Goal: Task Accomplishment & Management: Use online tool/utility

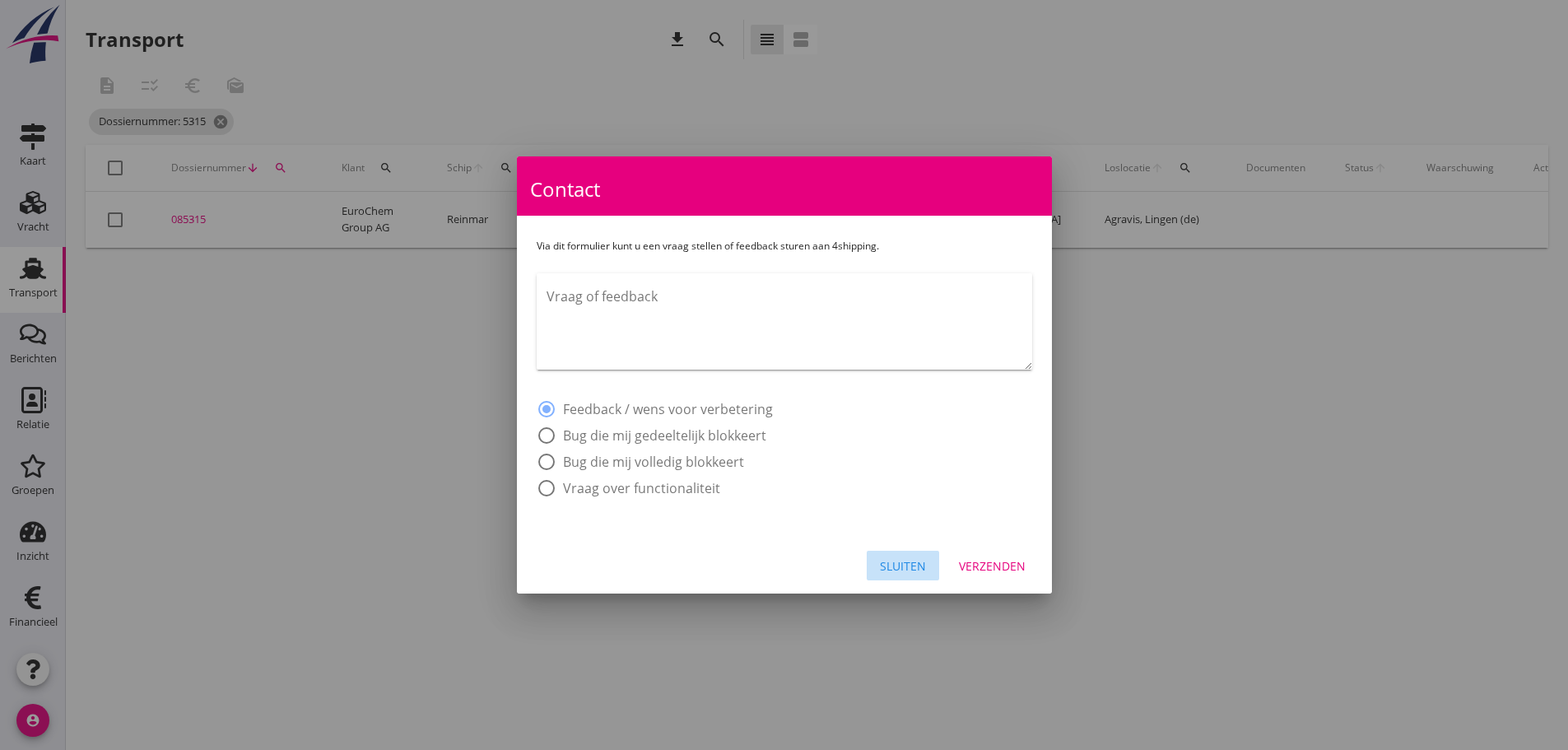
click at [904, 567] on div "Sluiten" at bounding box center [903, 566] width 46 height 17
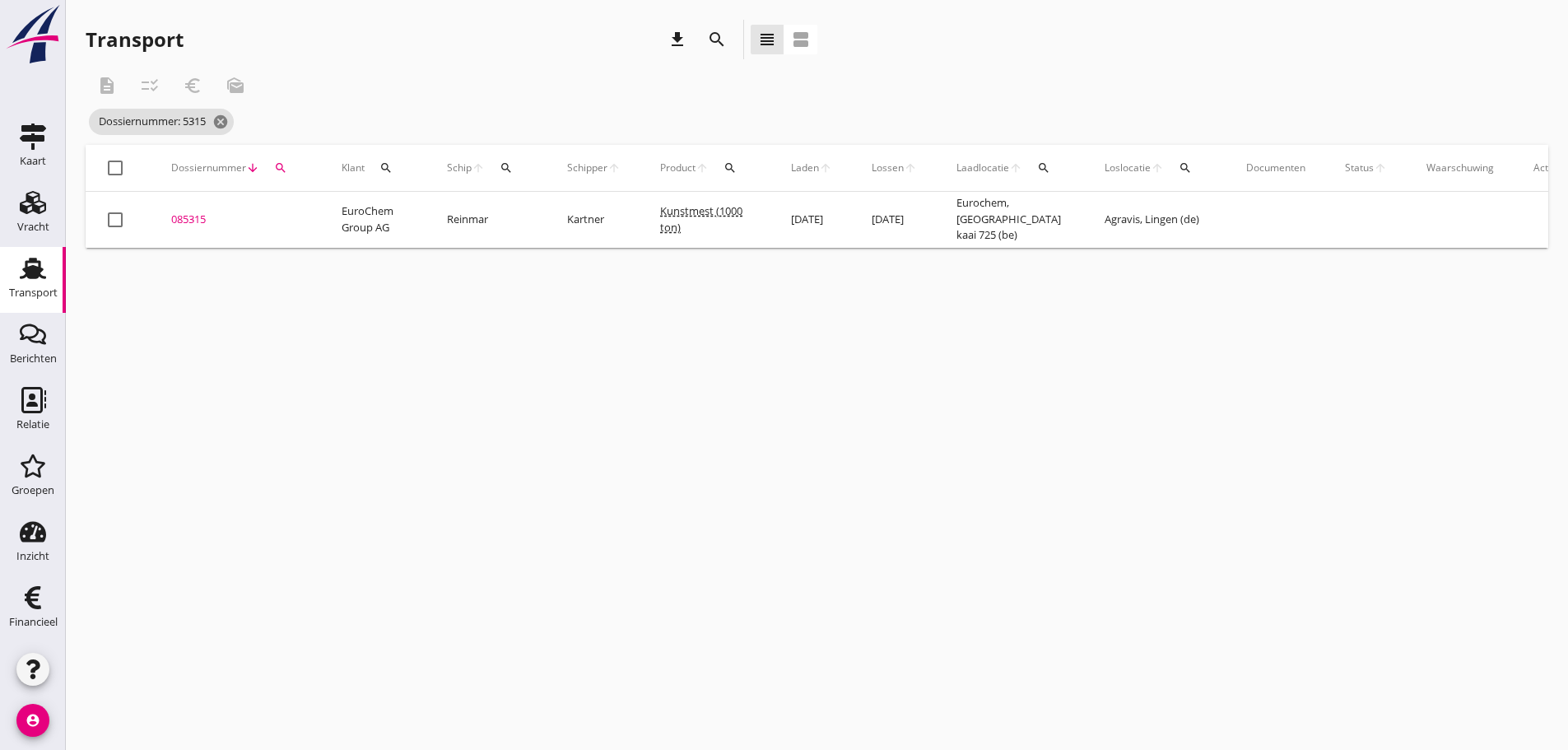
drag, startPoint x: 39, startPoint y: 276, endPoint x: 50, endPoint y: 272, distance: 11.7
click at [40, 276] on use at bounding box center [32, 269] width 26 height 22
click at [225, 123] on icon "cancel" at bounding box center [220, 121] width 16 height 16
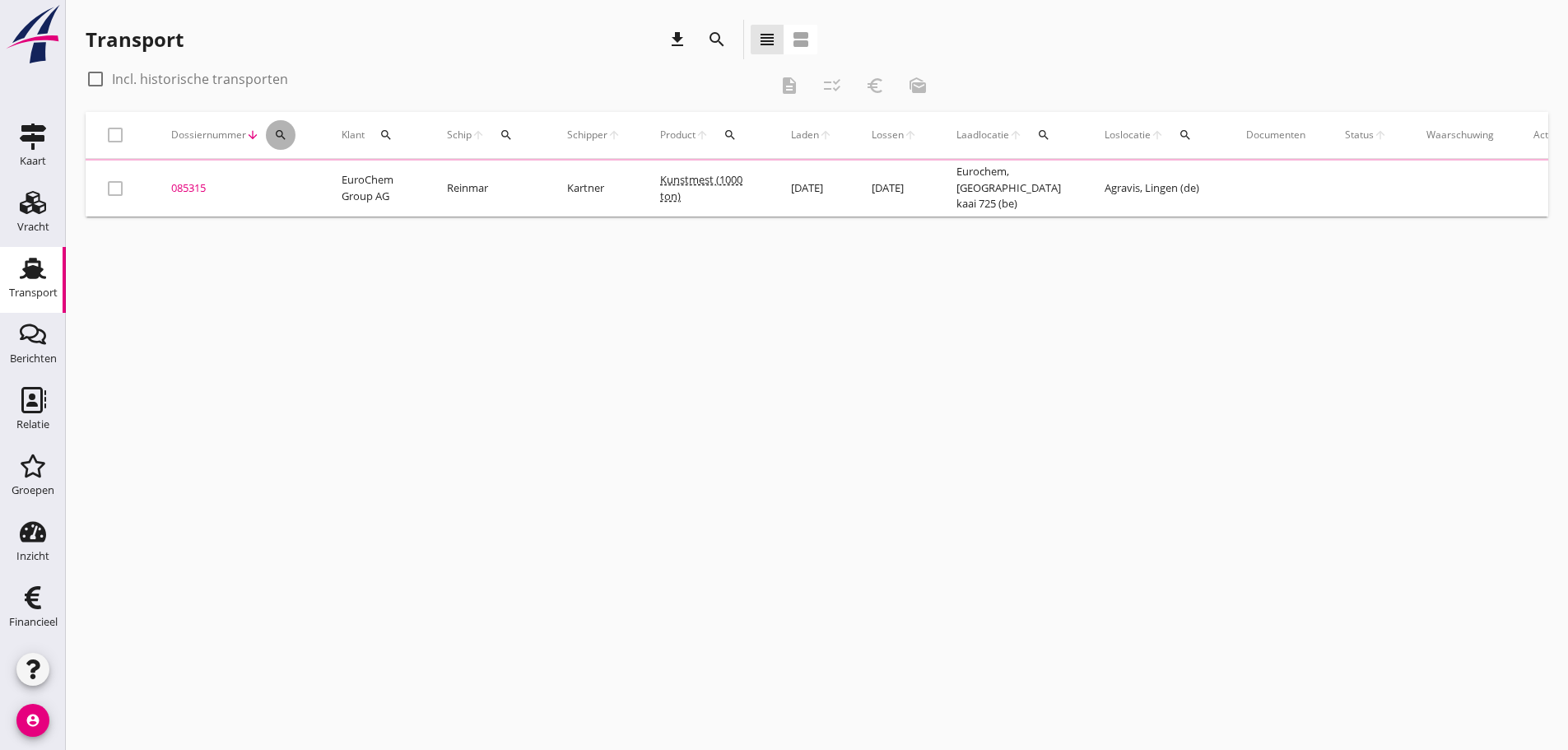
drag, startPoint x: 284, startPoint y: 133, endPoint x: 316, endPoint y: 191, distance: 66.2
click at [285, 134] on icon "search" at bounding box center [281, 135] width 13 height 13
click at [316, 192] on input "Zoeken op dossiernummer..." at bounding box center [358, 183] width 171 height 26
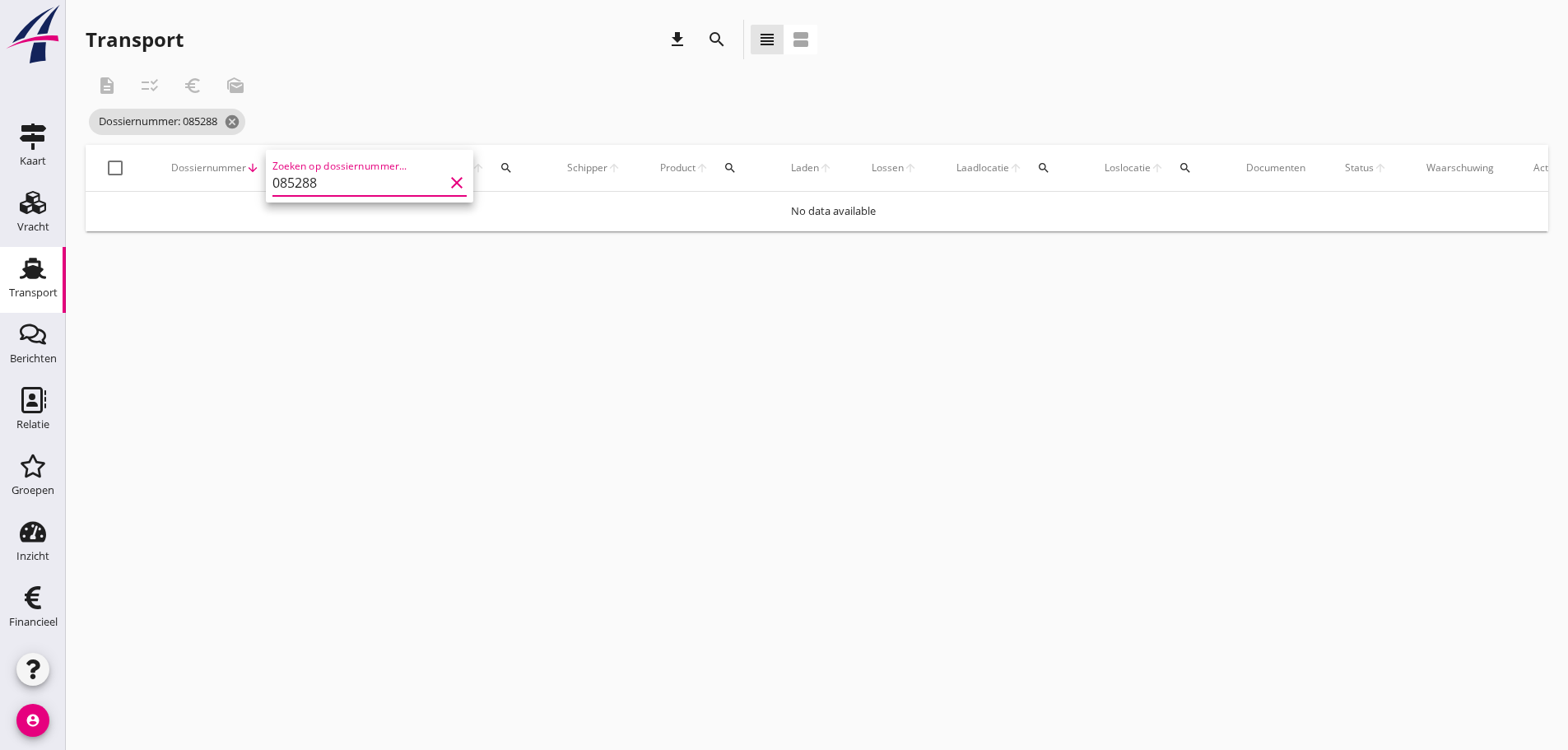
type input "085288"
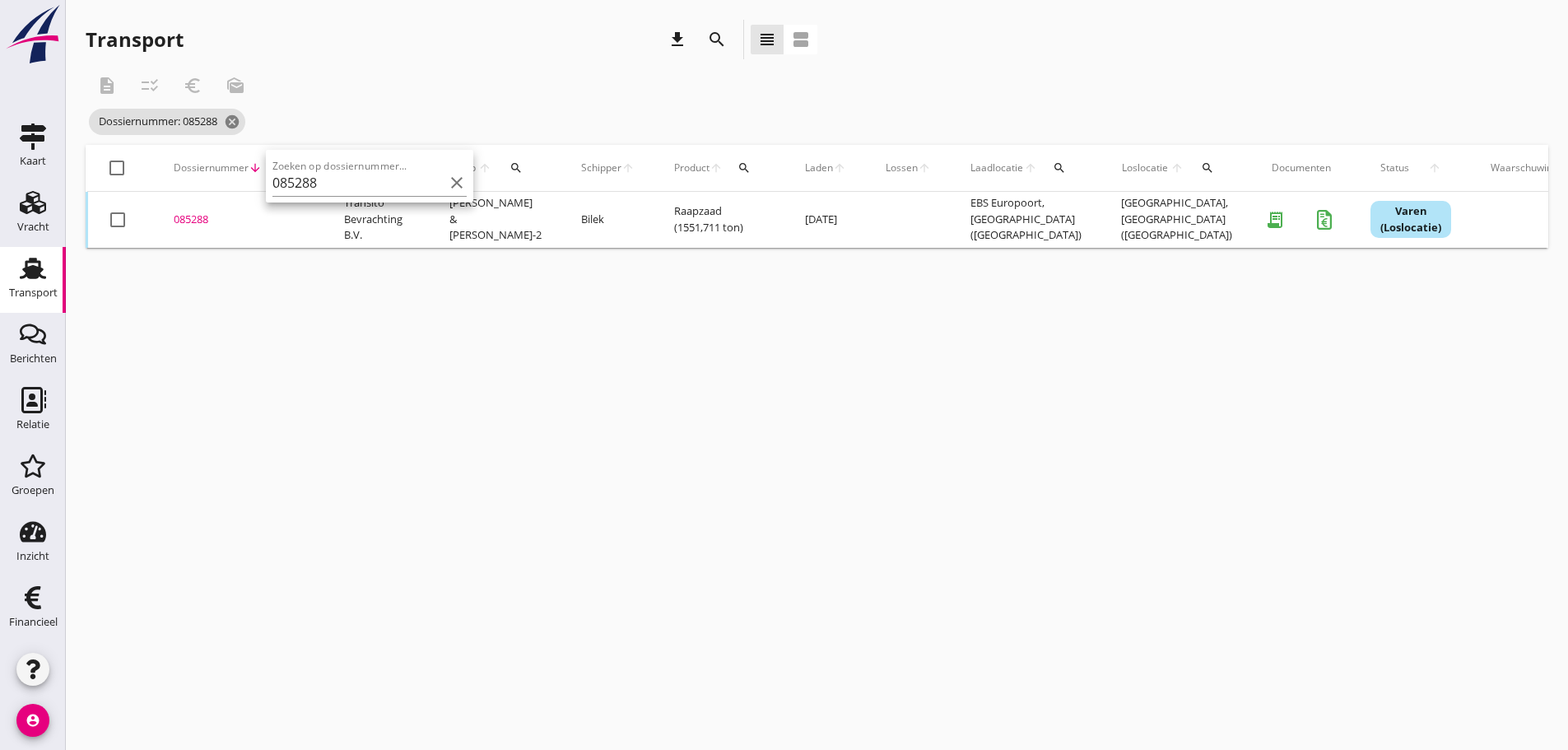
click at [194, 226] on div "085288" at bounding box center [239, 219] width 131 height 16
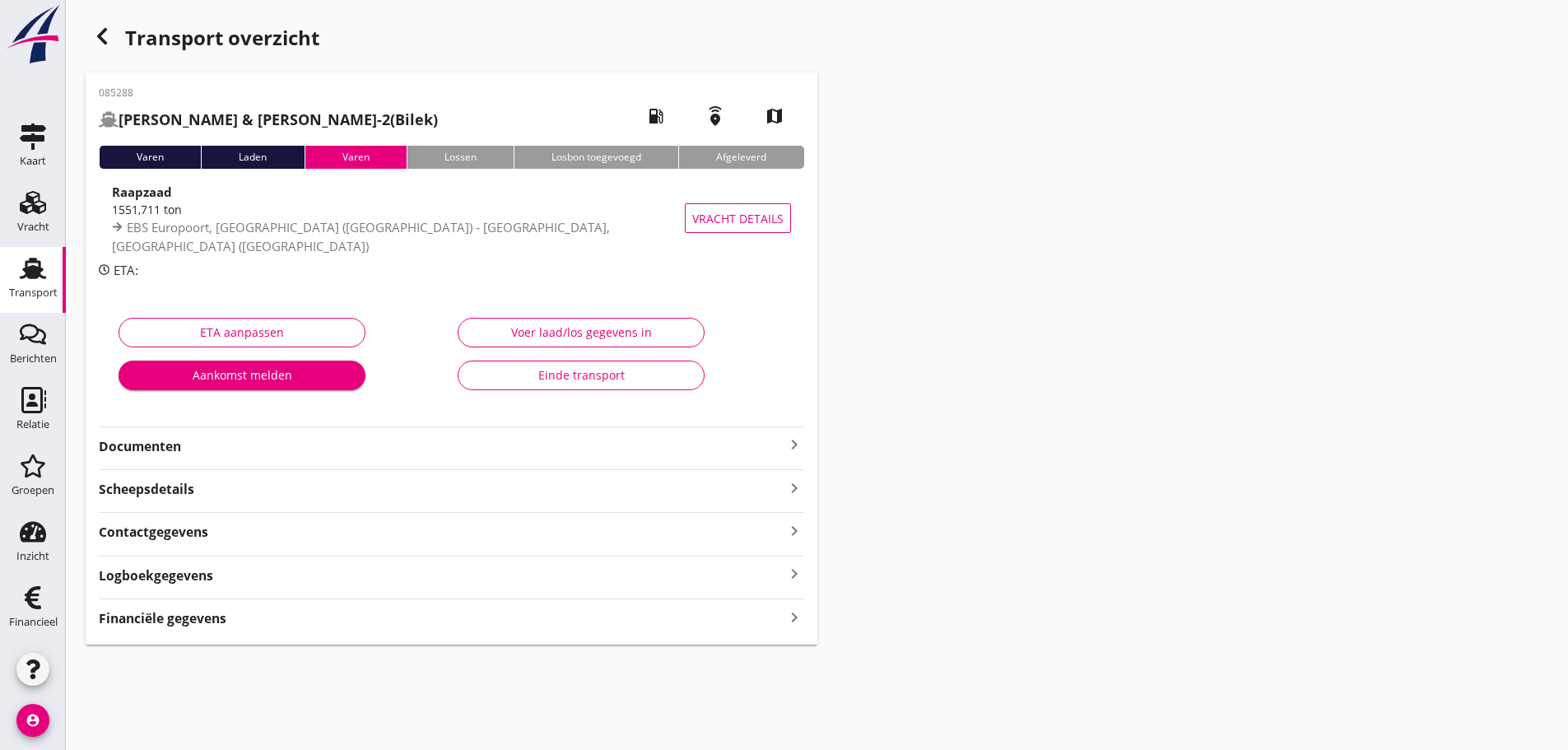
click at [245, 618] on div "Financiële gegevens keyboard_arrow_right" at bounding box center [451, 617] width 706 height 22
type input "19008.46"
type input "775.85"
type input "18232.61"
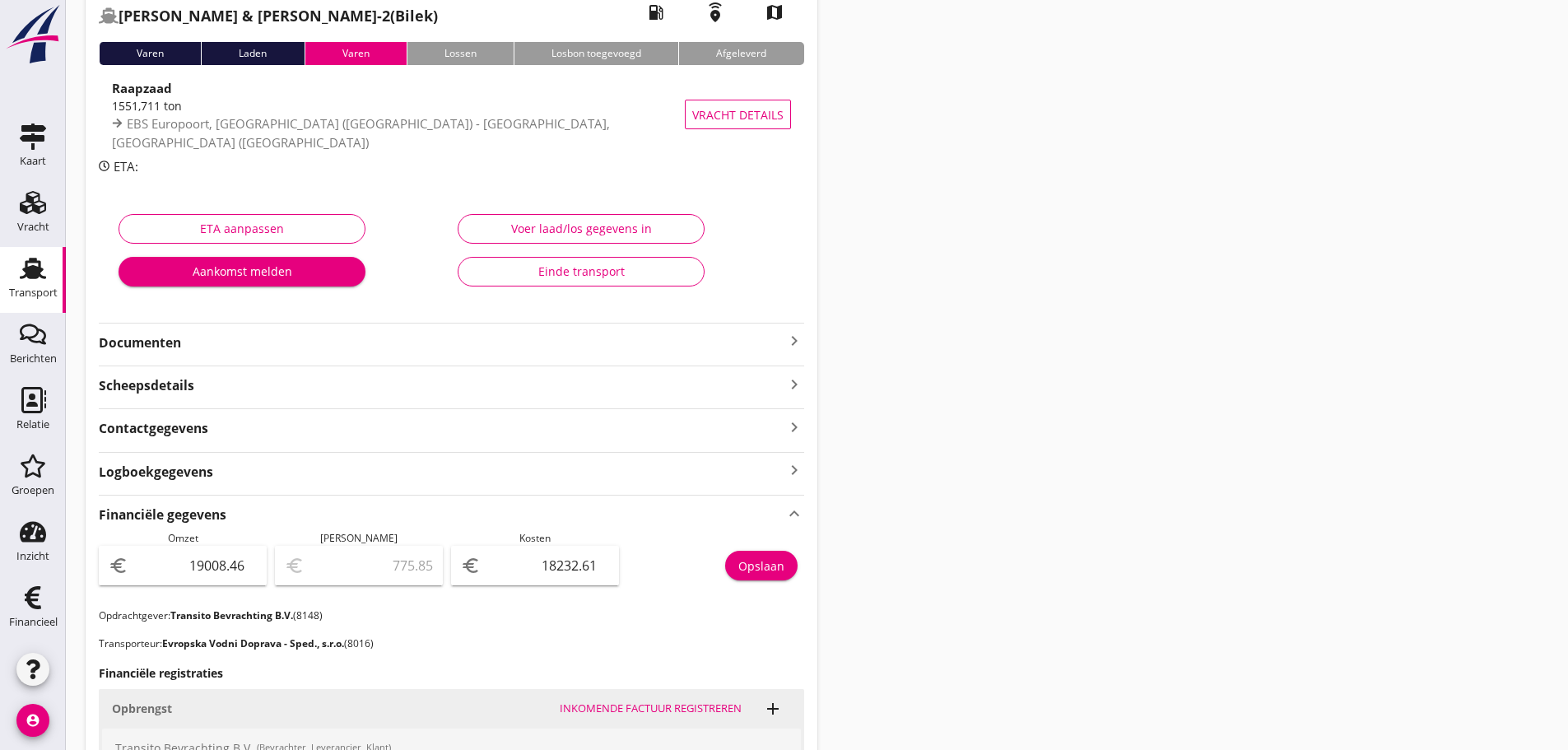
scroll to position [49, 0]
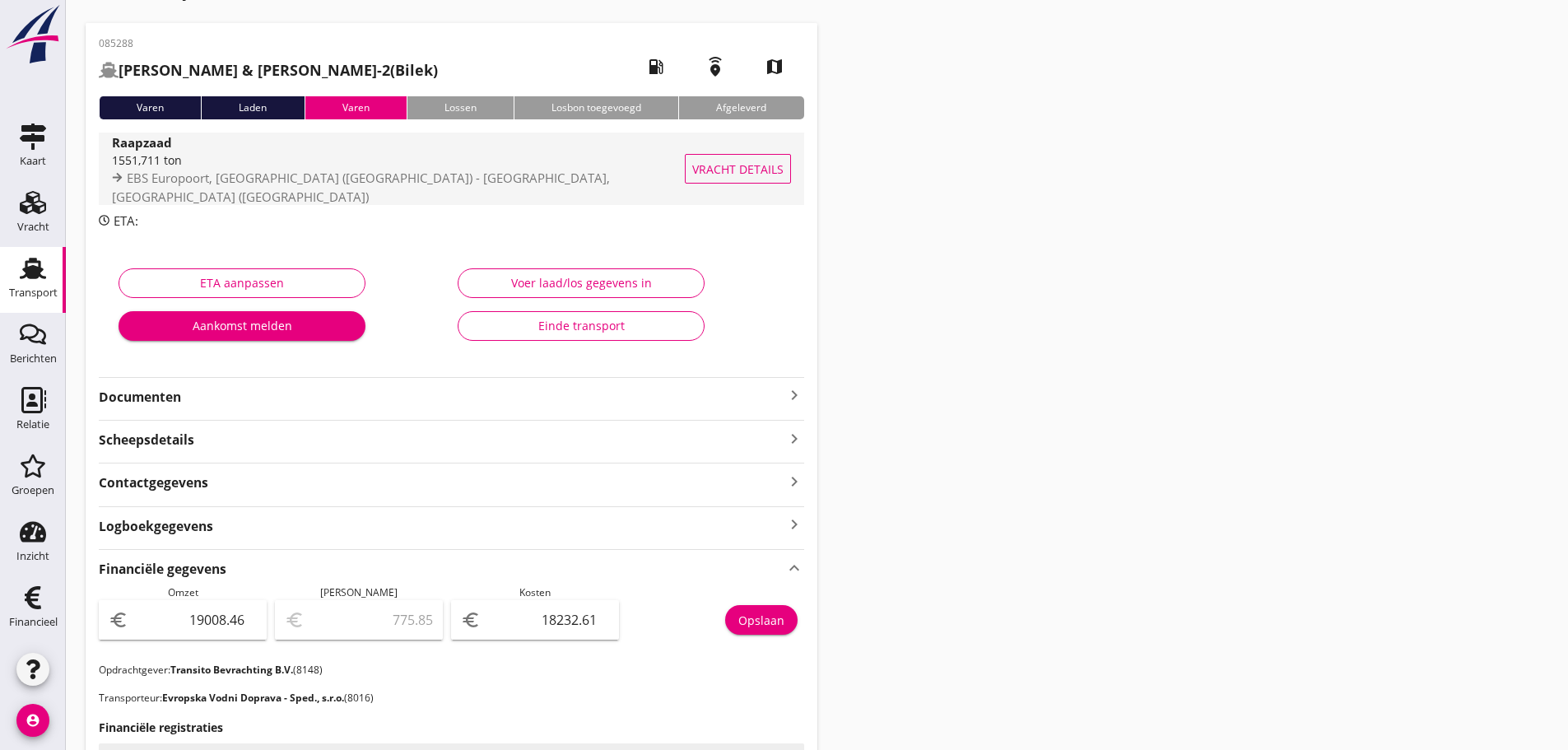
click at [177, 151] on div "Raapzaad" at bounding box center [410, 141] width 595 height 19
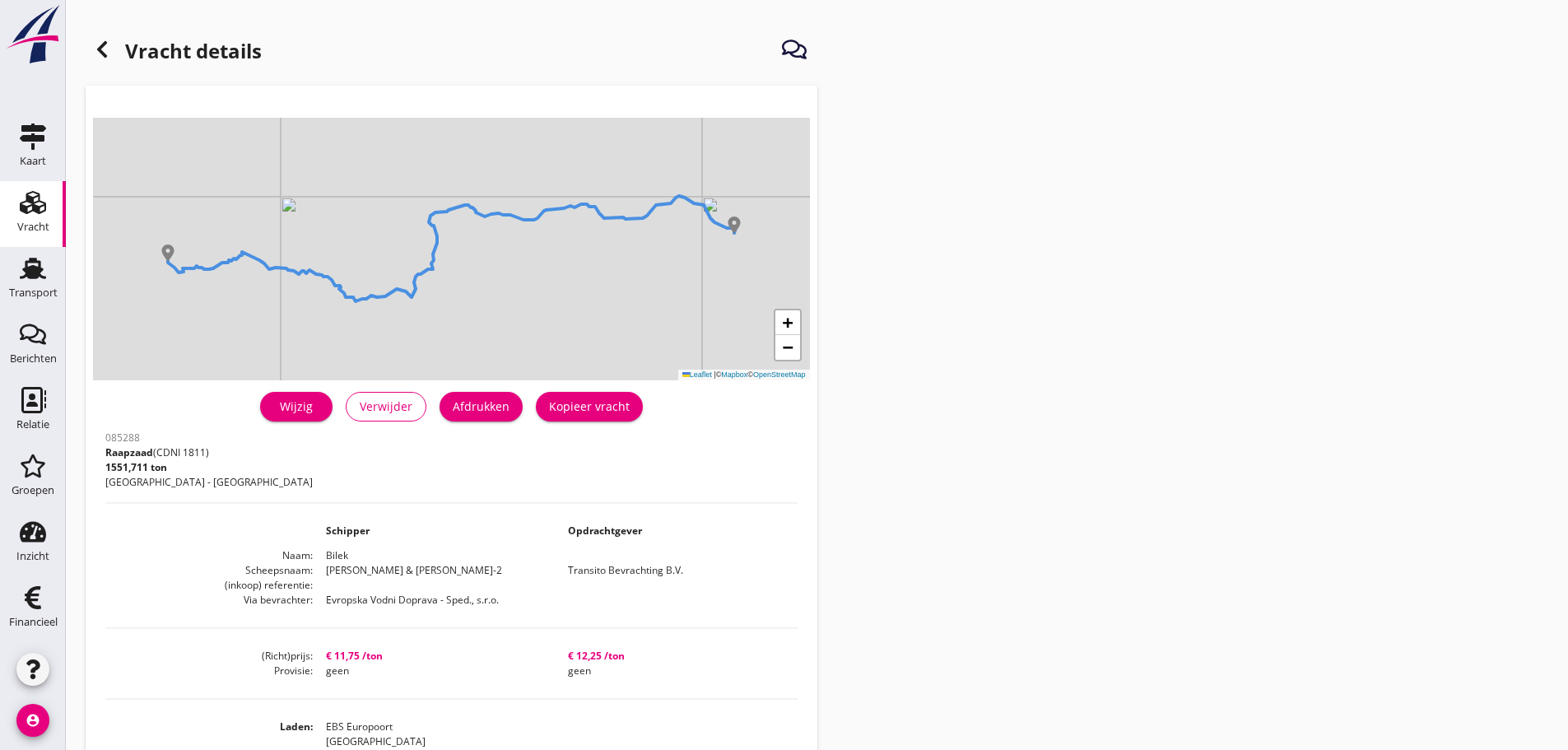
click at [106, 45] on icon at bounding box center [102, 49] width 20 height 20
